Goal: Transaction & Acquisition: Purchase product/service

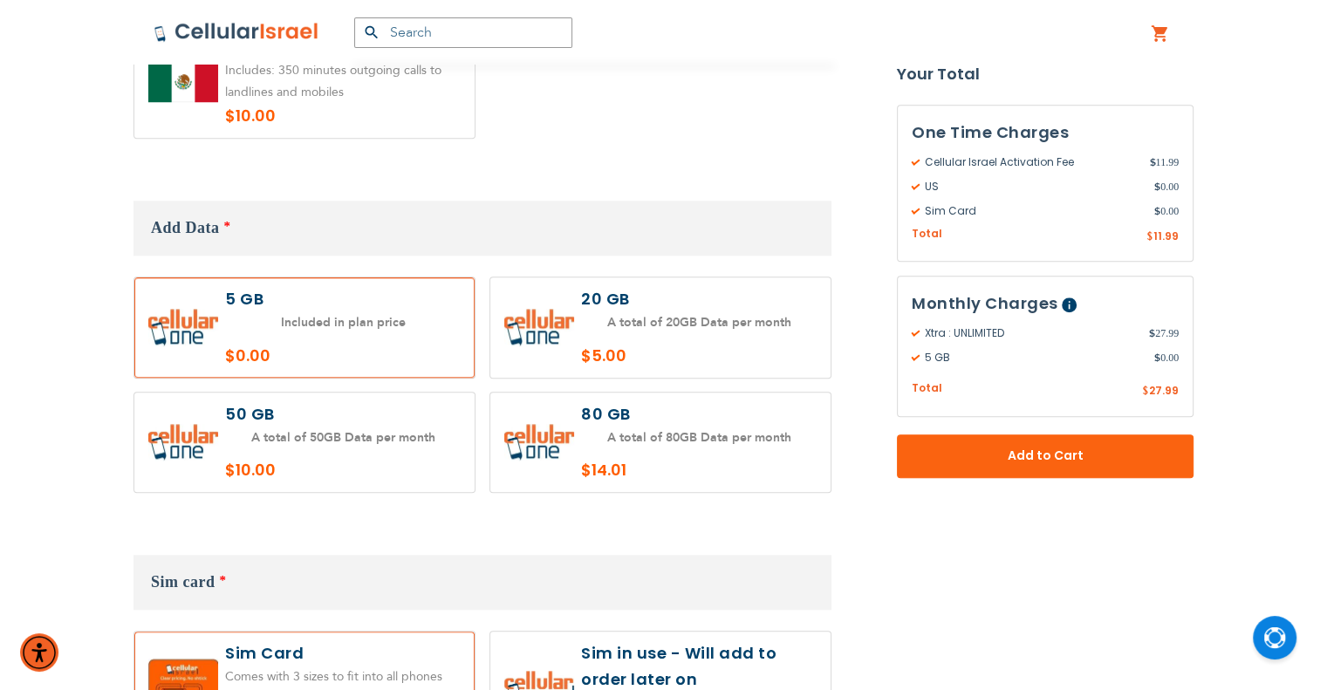
scroll to position [1570, 0]
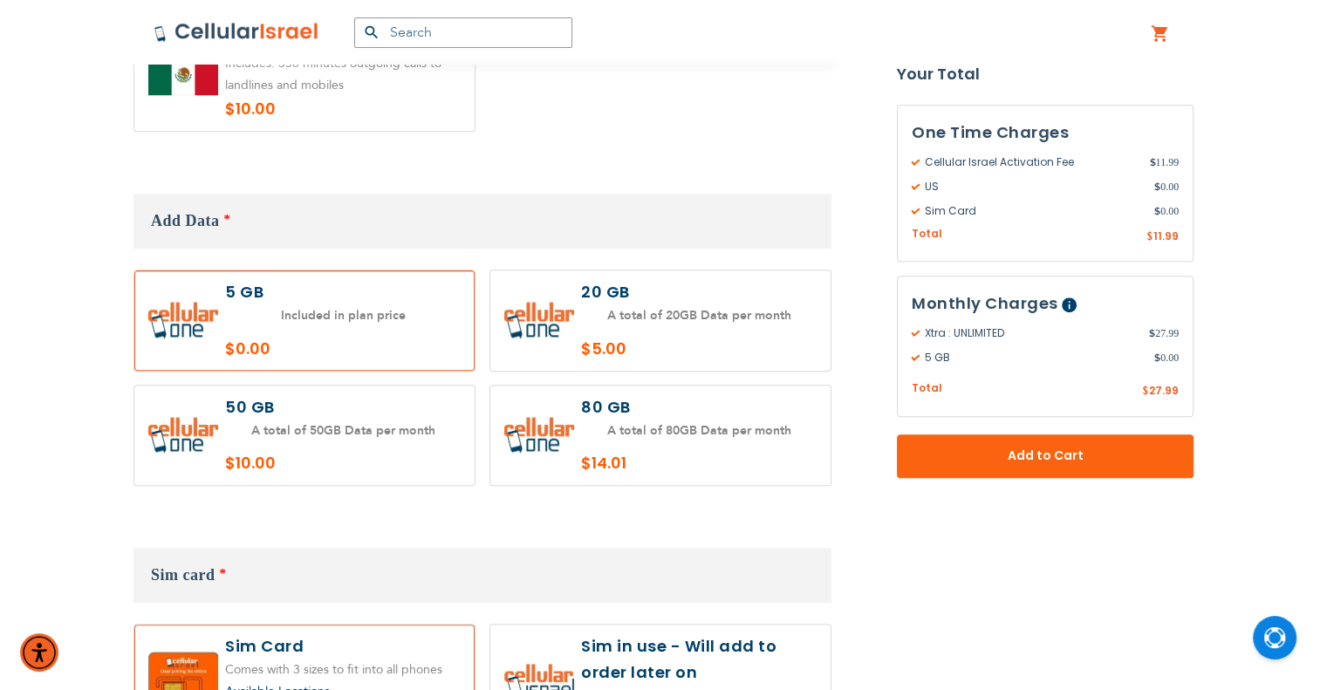
click at [753, 292] on label at bounding box center [660, 320] width 340 height 100
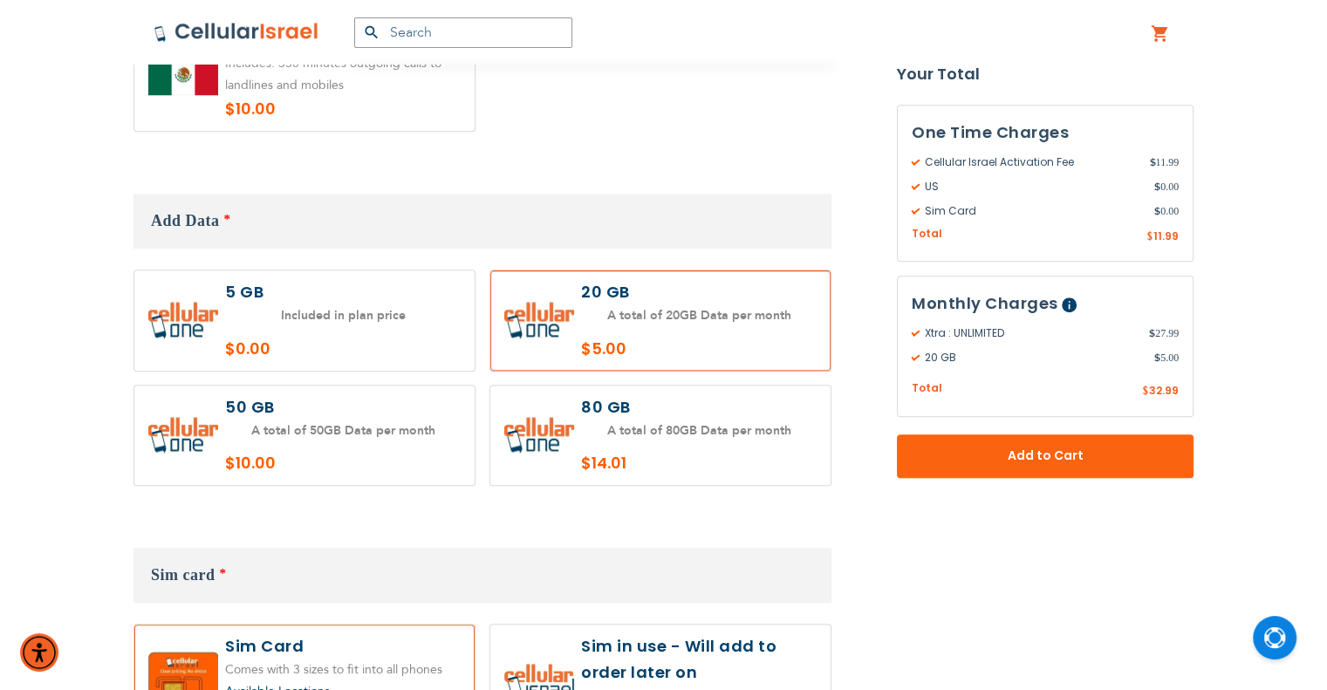
click at [735, 307] on label at bounding box center [660, 320] width 340 height 100
radio input "true"
click at [317, 400] on label at bounding box center [304, 436] width 340 height 100
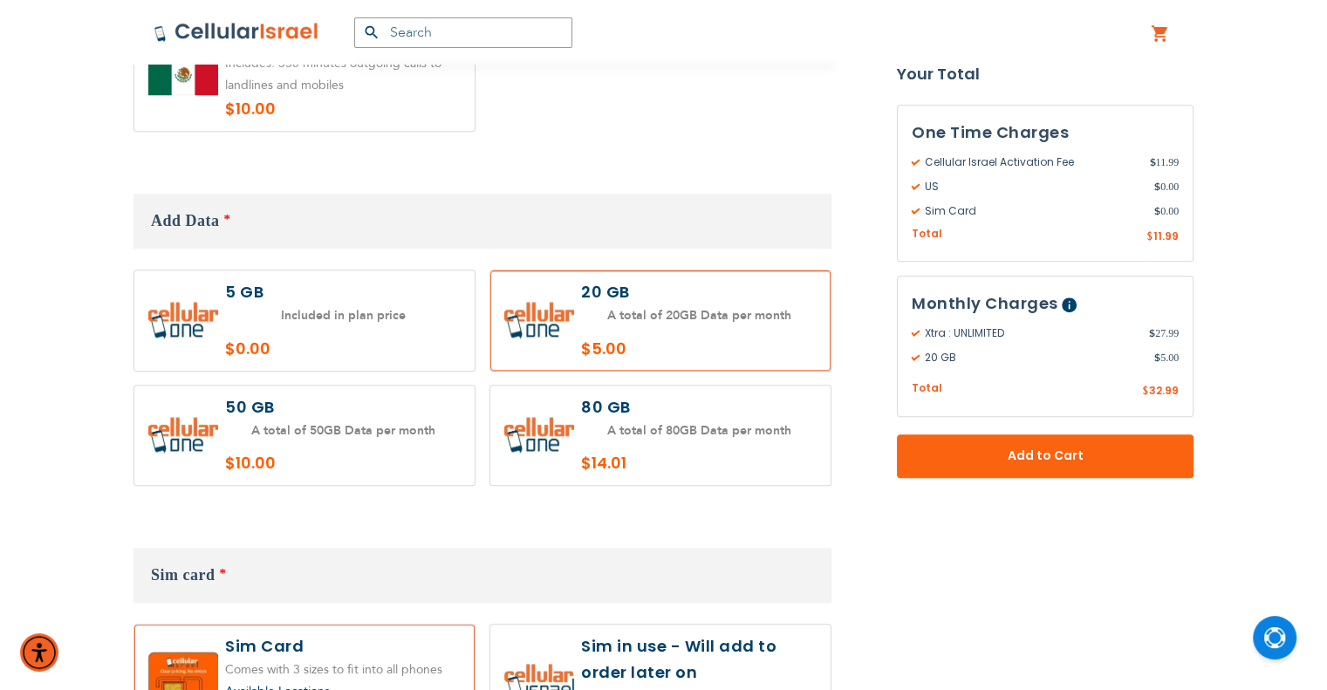
radio input "true"
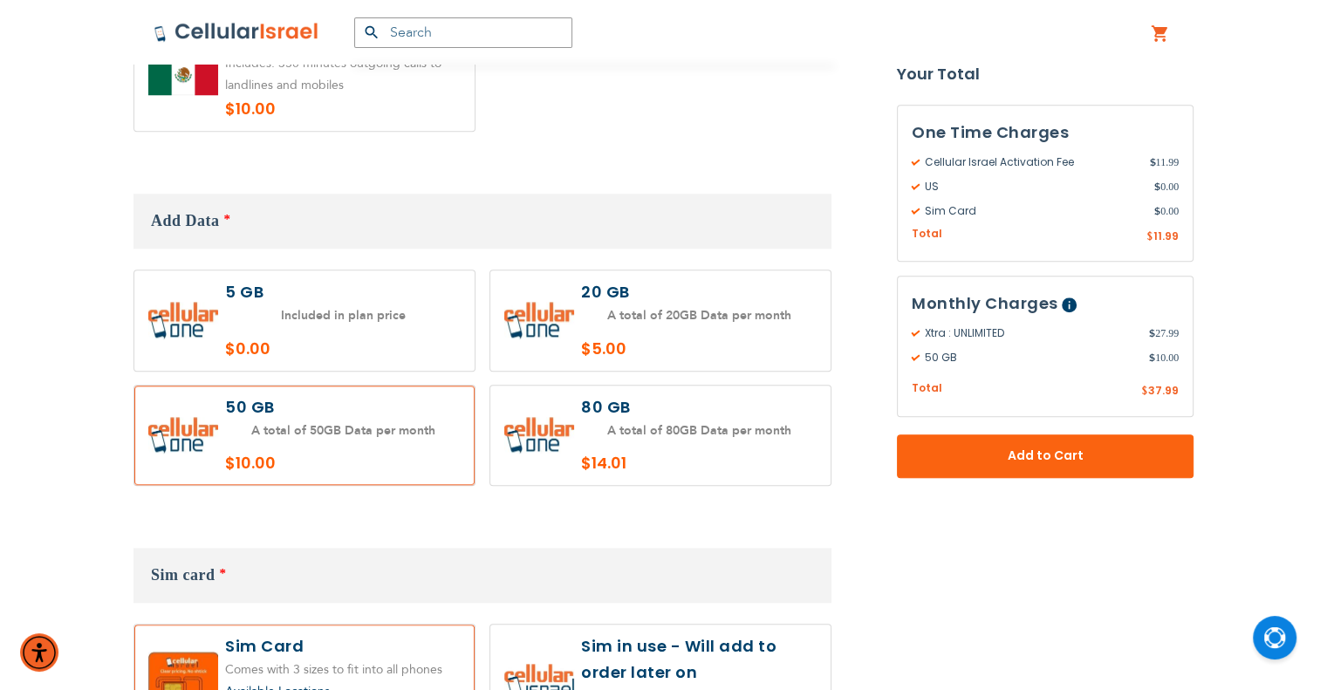
click at [638, 395] on label at bounding box center [660, 436] width 340 height 100
radio input "true"
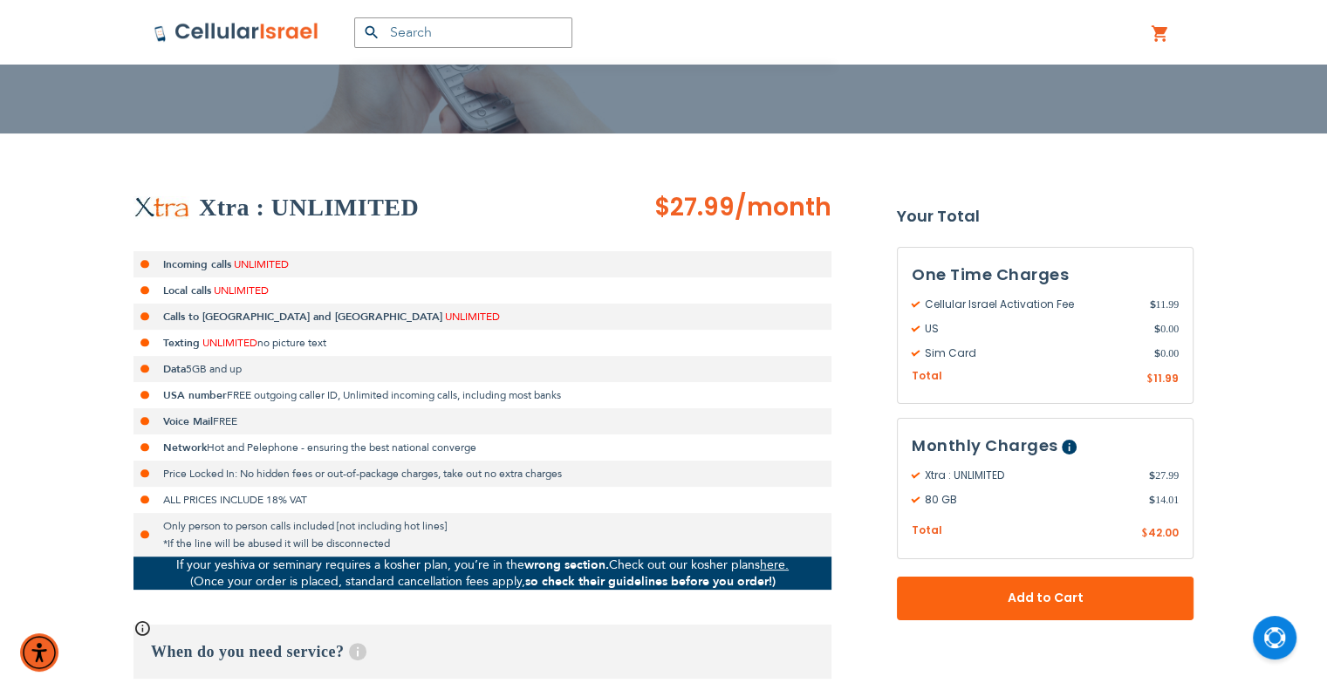
scroll to position [174, 0]
